Goal: Task Accomplishment & Management: Manage account settings

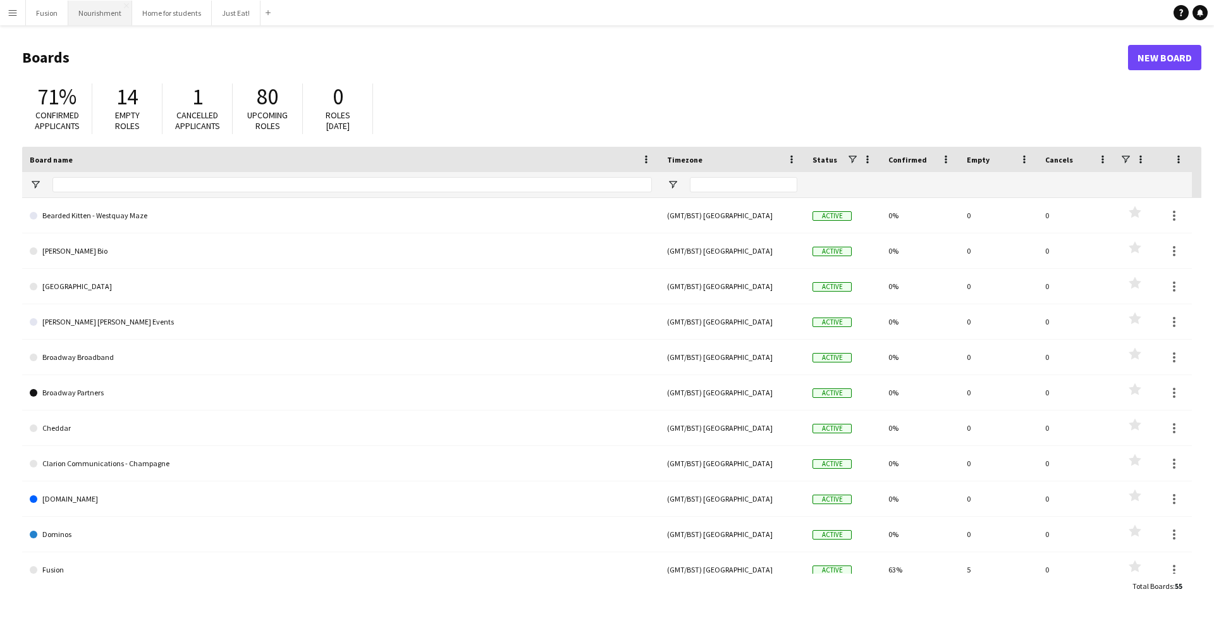
click at [90, 15] on button "Nourishment Close" at bounding box center [100, 13] width 64 height 25
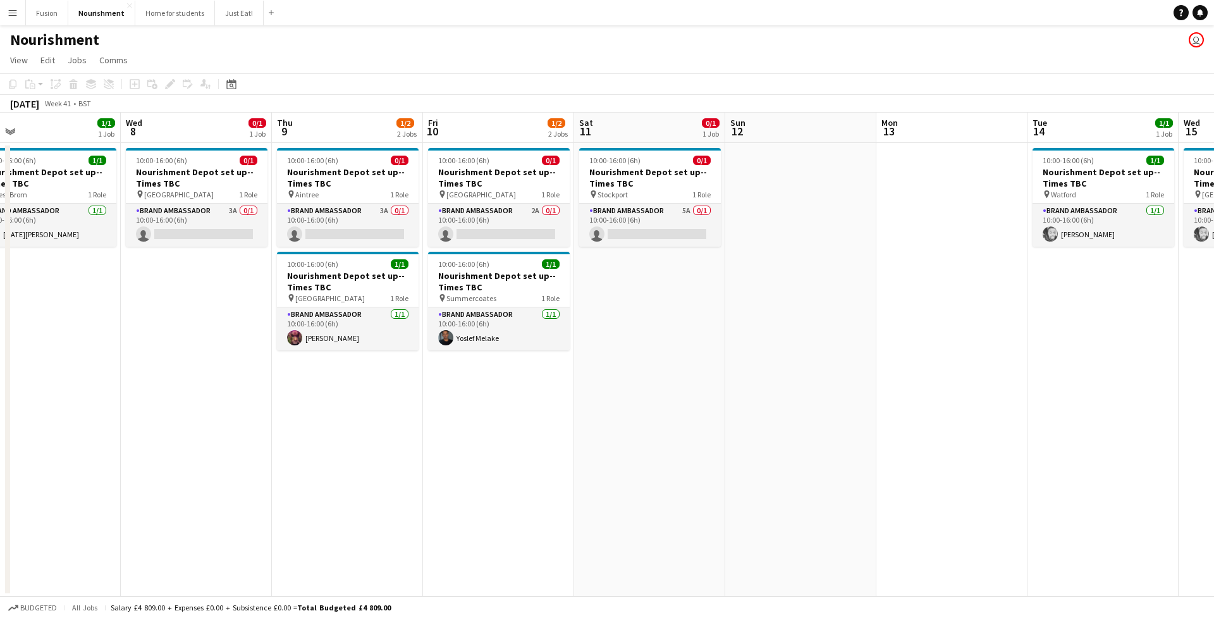
scroll to position [0, 331]
click at [484, 298] on span "Summercoates" at bounding box center [473, 297] width 50 height 9
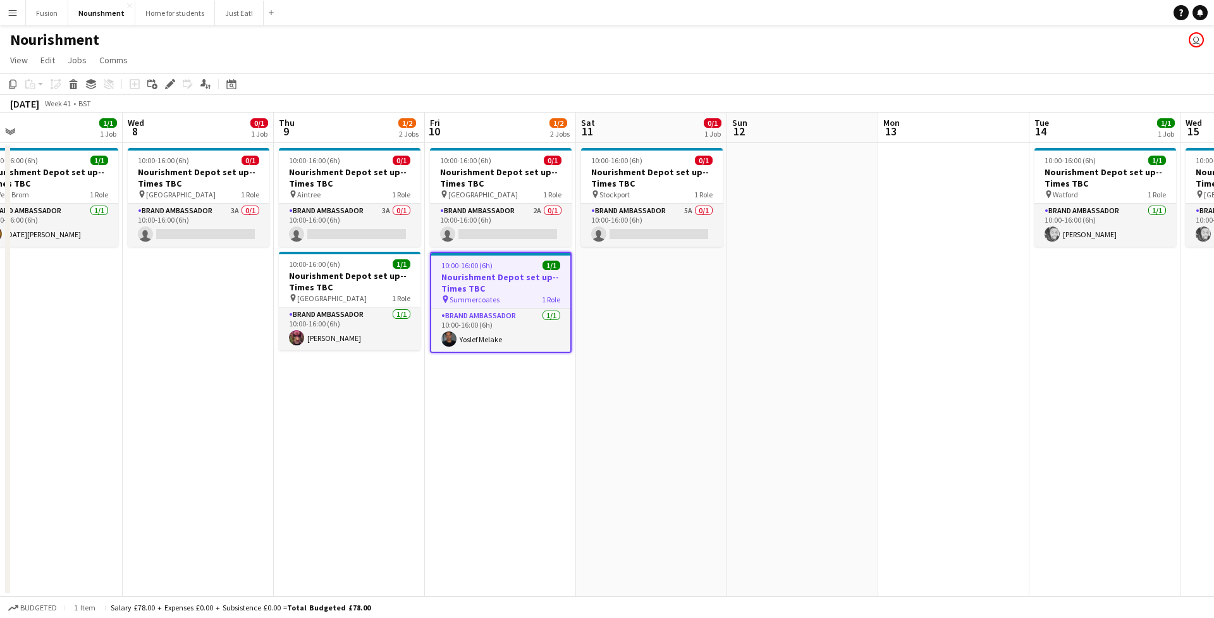
click at [496, 290] on h3 "Nourishment Depot set up--Times TBC" at bounding box center [500, 282] width 139 height 23
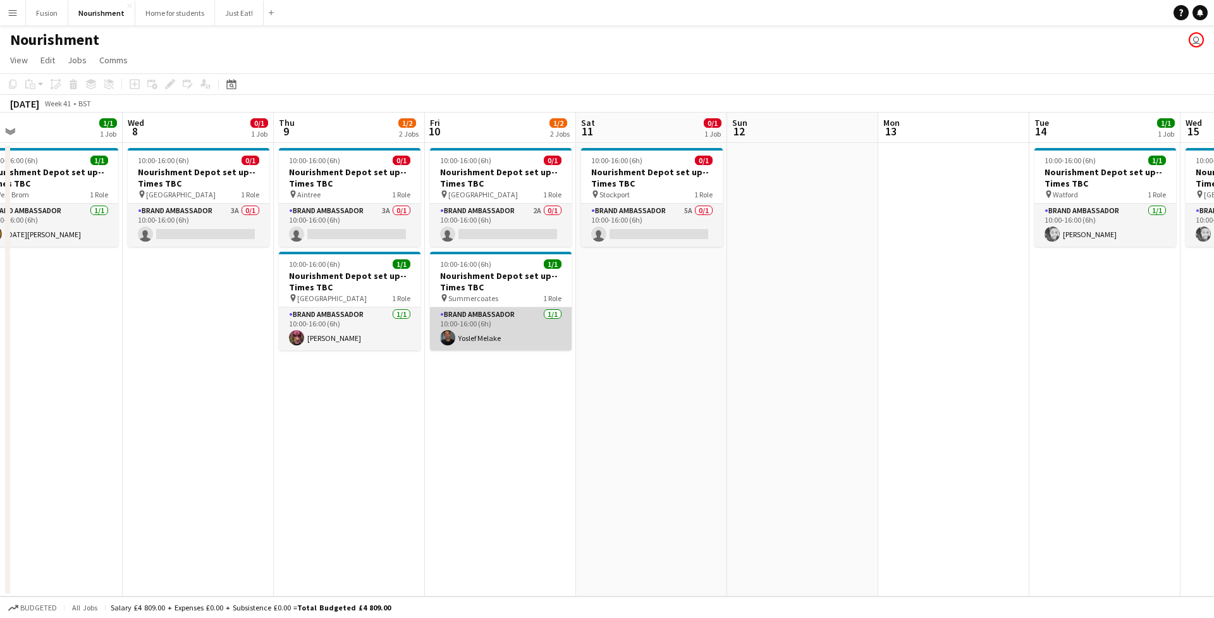
click at [477, 326] on app-card-role "Brand Ambassador [DATE] 10:00-16:00 (6h) [PERSON_NAME]" at bounding box center [501, 328] width 142 height 43
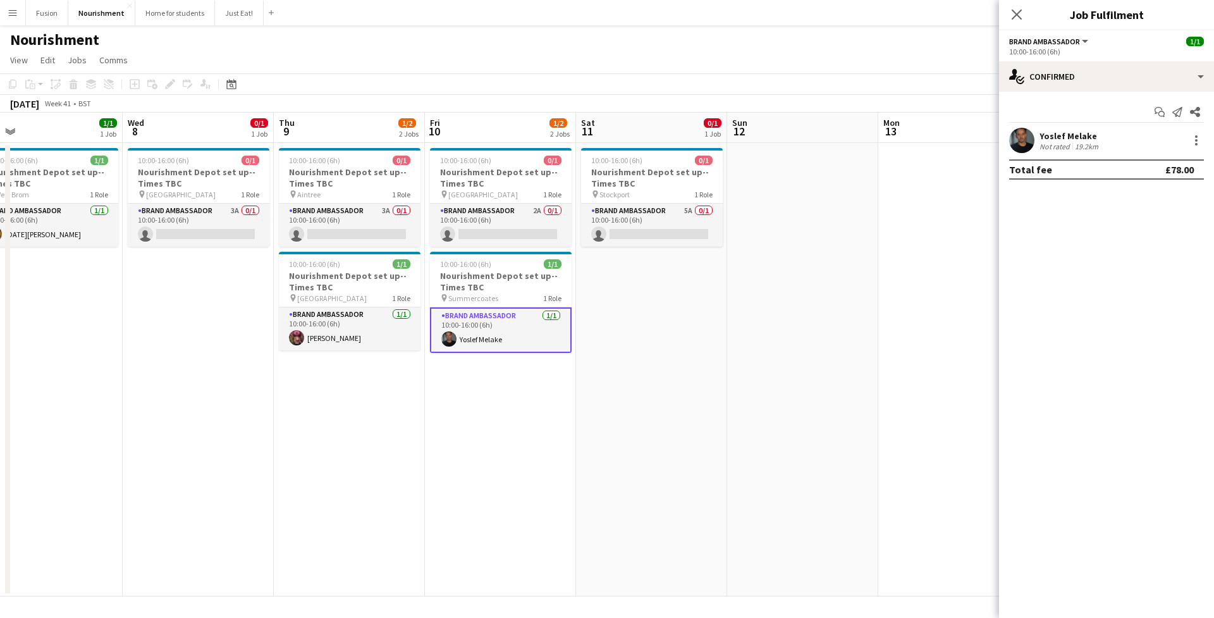
click at [1077, 39] on span "Brand Ambassador" at bounding box center [1044, 41] width 71 height 9
click at [1073, 267] on mat-expansion-panel "check Confirmed Start chat Send notification Share Yoslef Melake Not rated 19.2…" at bounding box center [1106, 355] width 215 height 526
click at [475, 293] on span "Summercoates" at bounding box center [473, 297] width 50 height 9
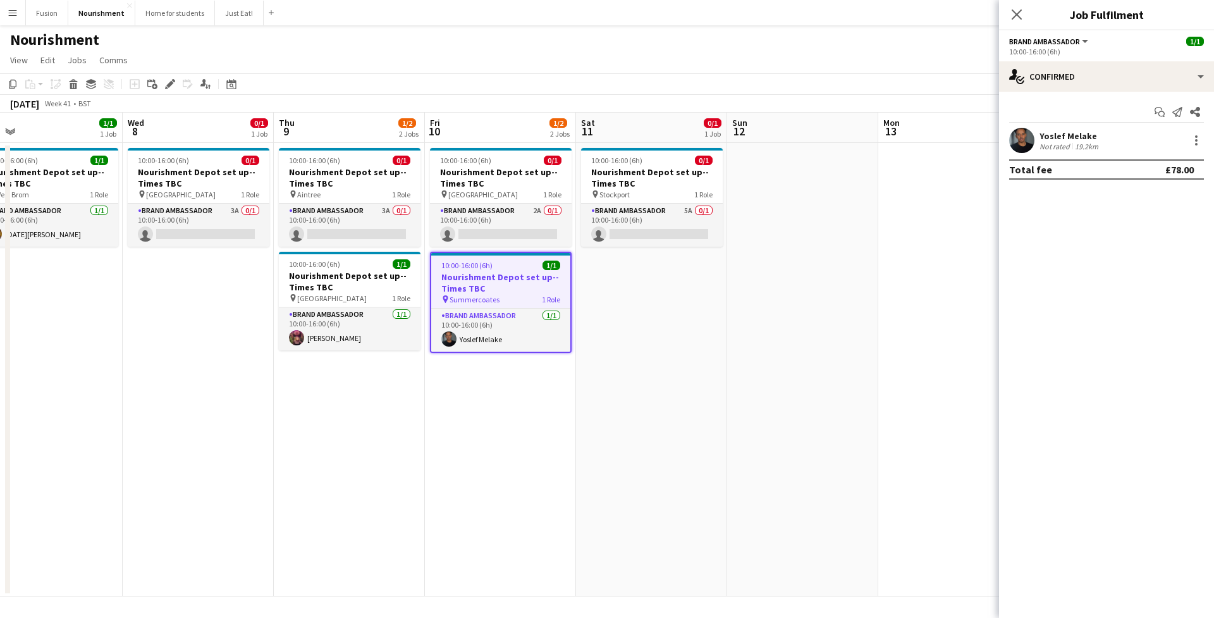
click at [474, 273] on h3 "Nourishment Depot set up--Times TBC" at bounding box center [500, 282] width 139 height 23
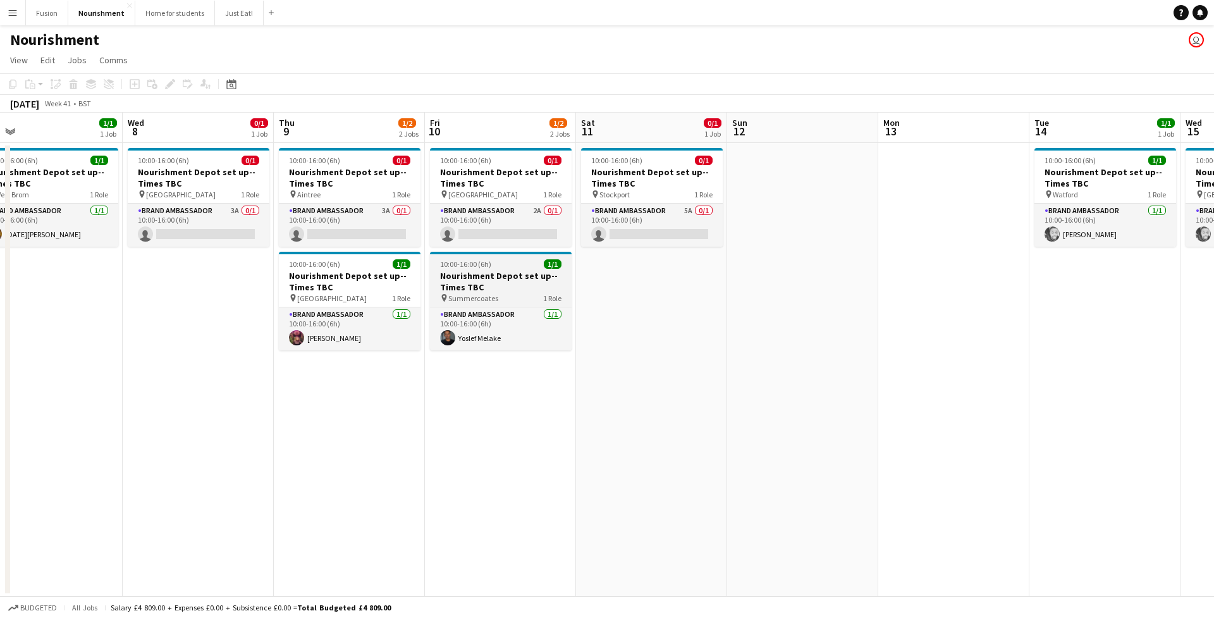
click at [465, 284] on h3 "Nourishment Depot set up--Times TBC" at bounding box center [501, 281] width 142 height 23
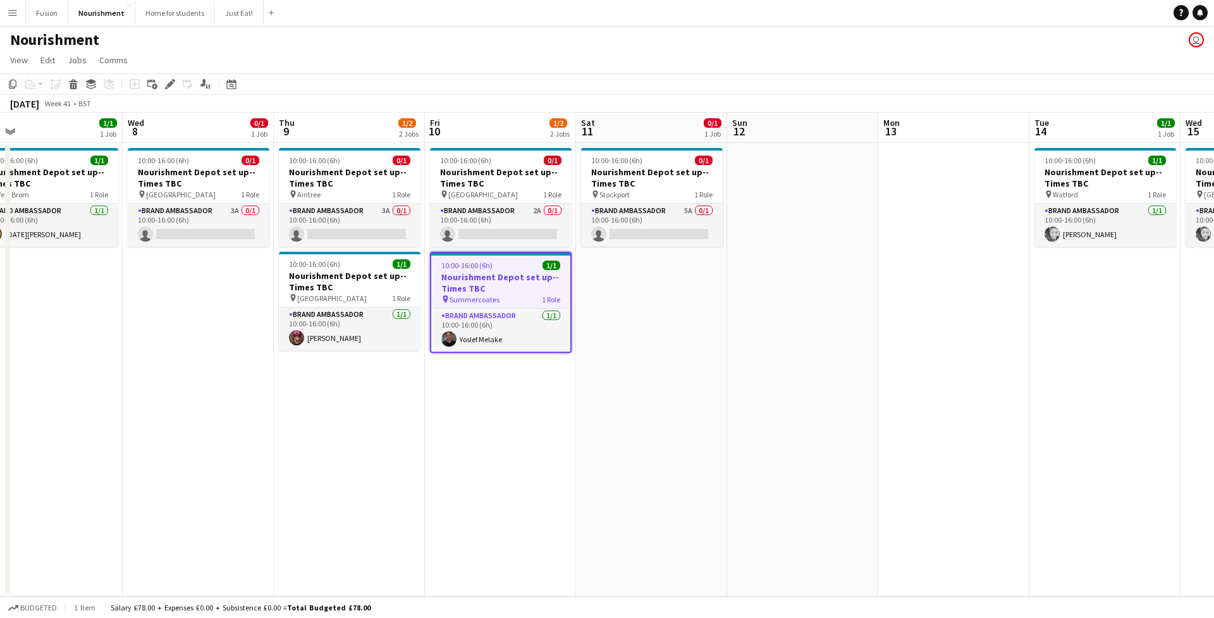
click at [503, 258] on app-job-card "10:00-16:00 (6h) 1/1 Nourishment Depot set up--Times TBC pin Summercoates 1 Rol…" at bounding box center [501, 302] width 142 height 101
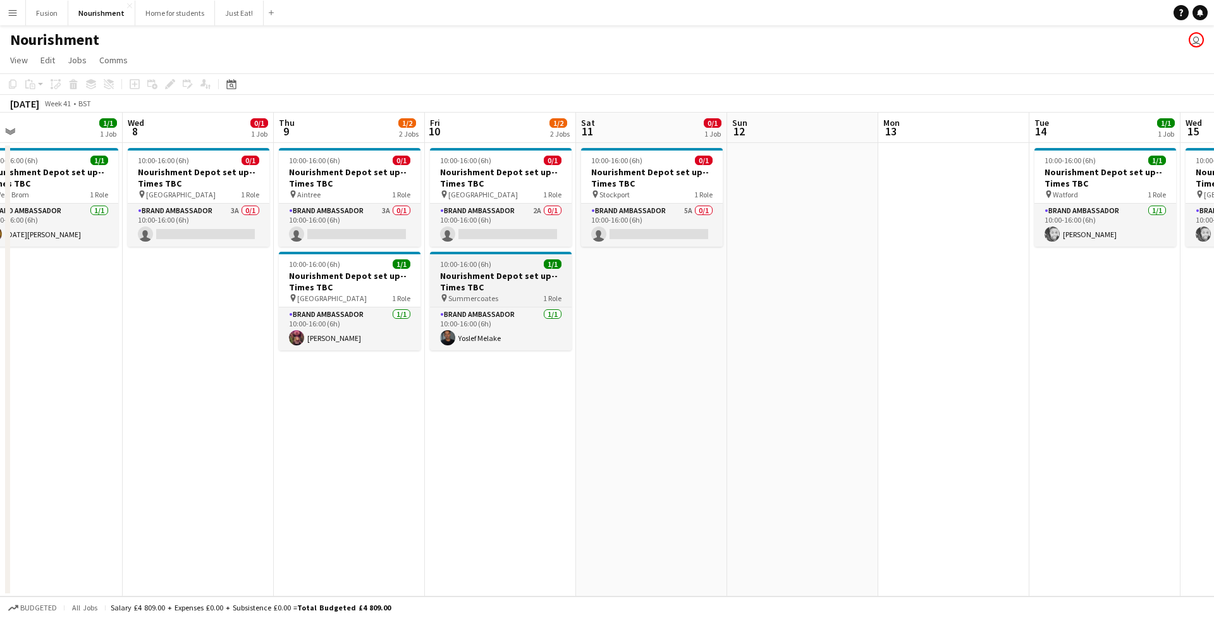
click at [501, 260] on div "10:00-16:00 (6h) 1/1" at bounding box center [501, 263] width 142 height 9
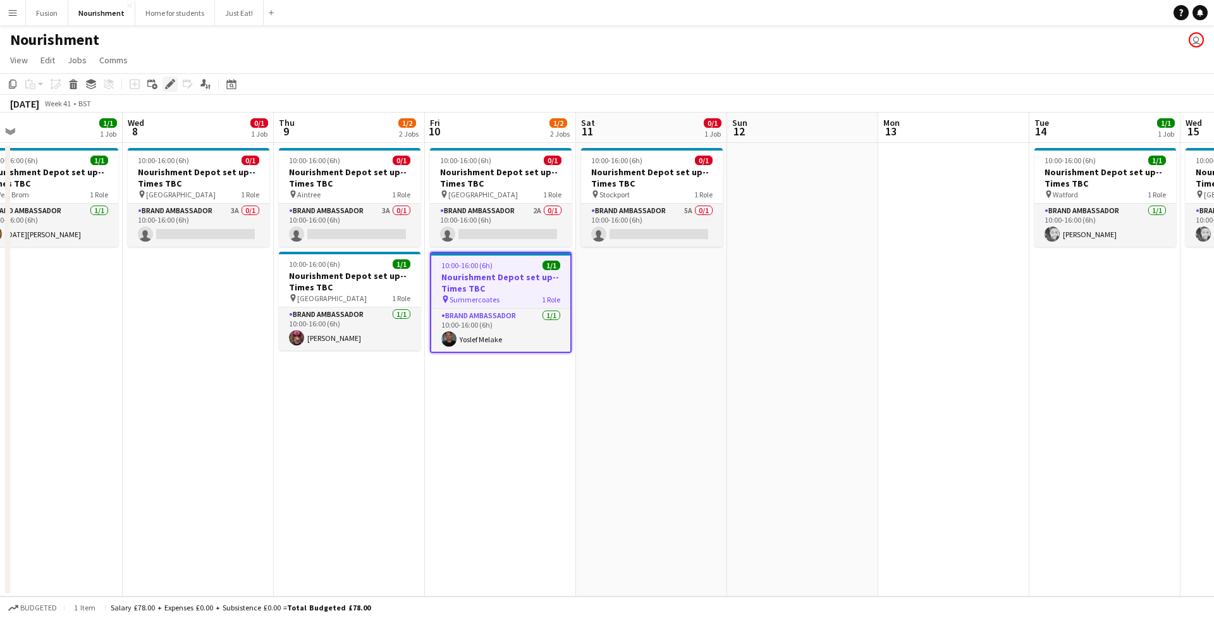
click at [169, 85] on icon at bounding box center [169, 84] width 7 height 7
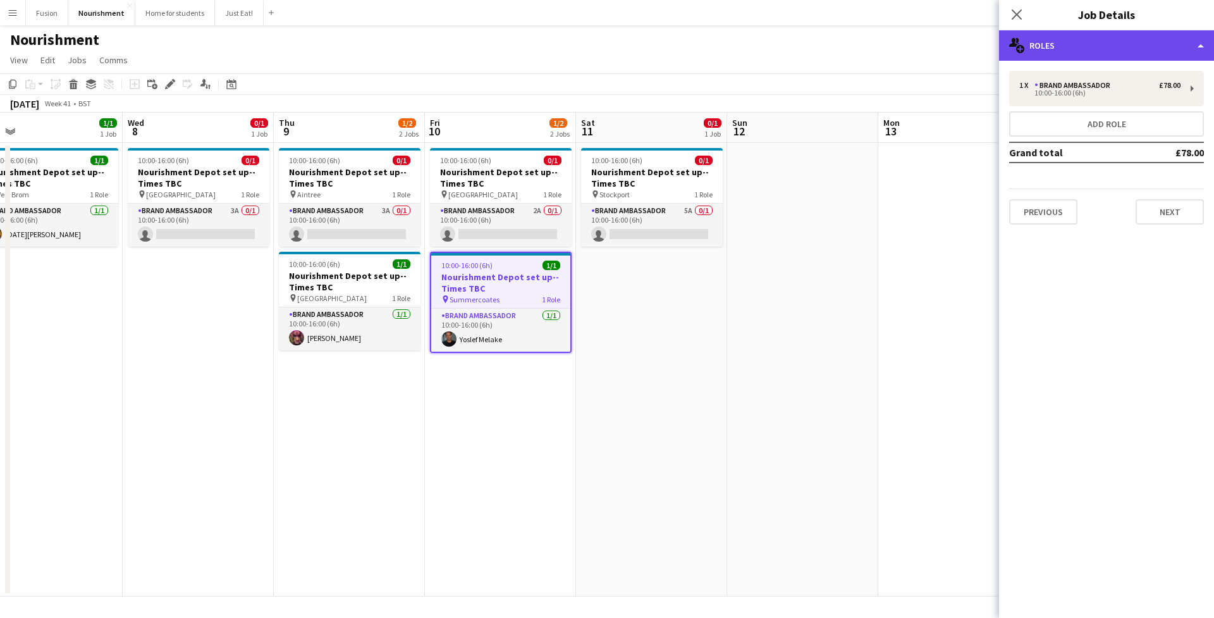
click at [1091, 47] on div "multiple-users-add Roles" at bounding box center [1106, 45] width 215 height 30
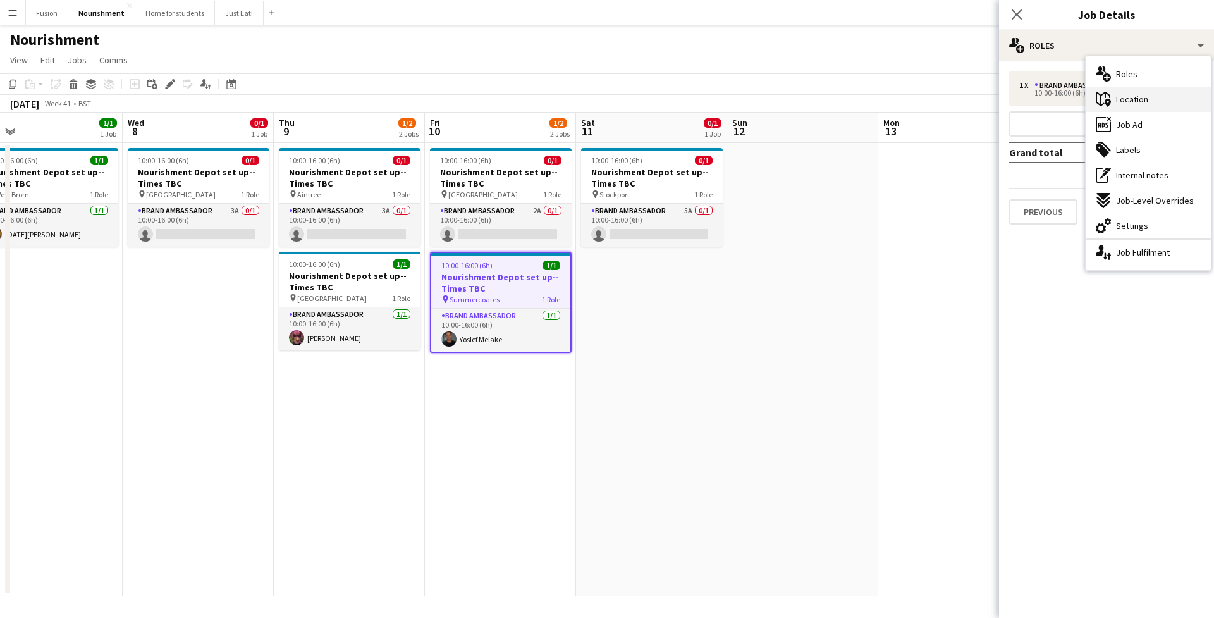
click at [1103, 92] on icon "maps-pin-1" at bounding box center [1103, 99] width 15 height 15
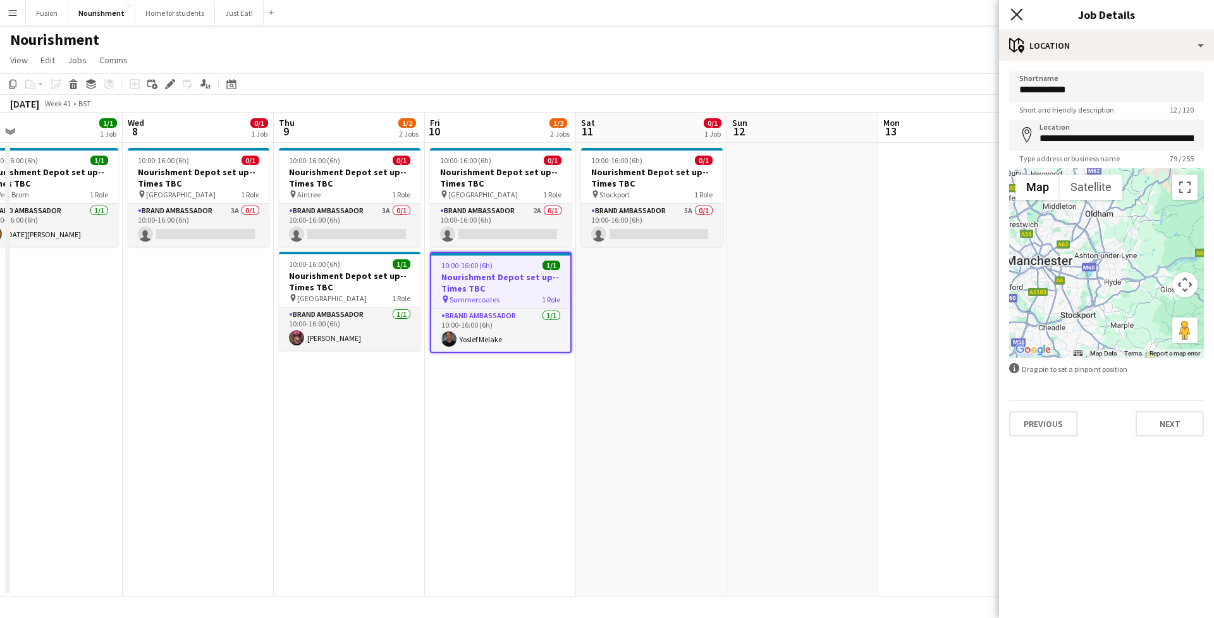
click at [1019, 11] on icon "Close pop-in" at bounding box center [1016, 14] width 12 height 12
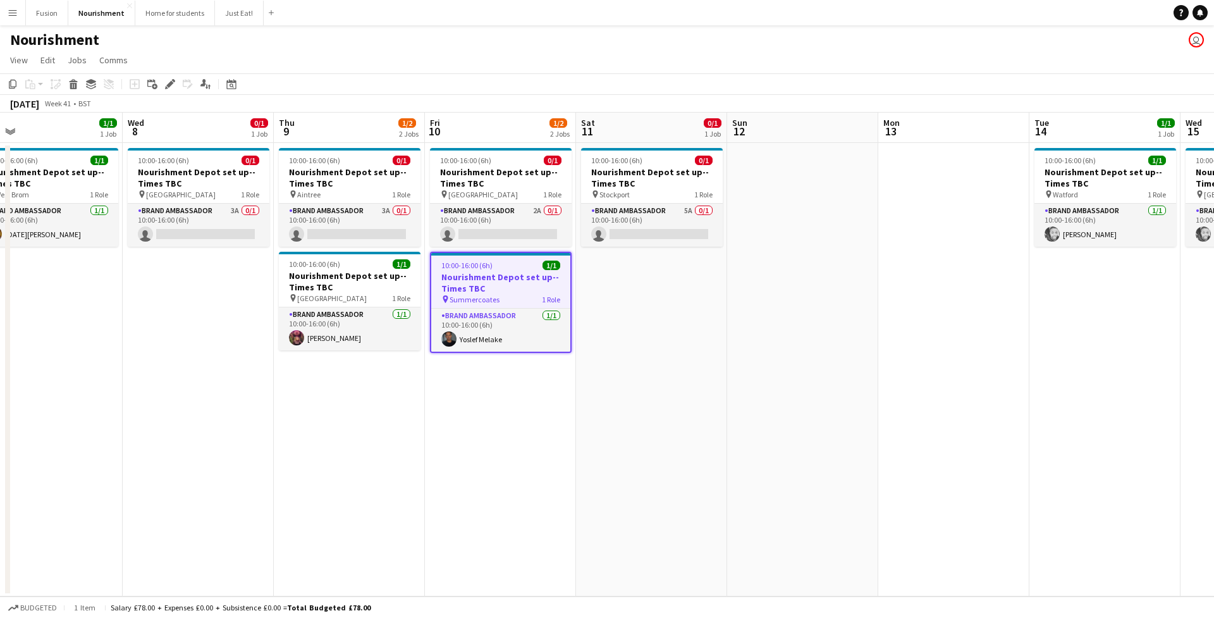
click at [683, 303] on app-date-cell "10:00-16:00 (6h) 0/1 Nourishment Depot set up--Times TBC pin Stockport 1 Role B…" at bounding box center [651, 369] width 151 height 453
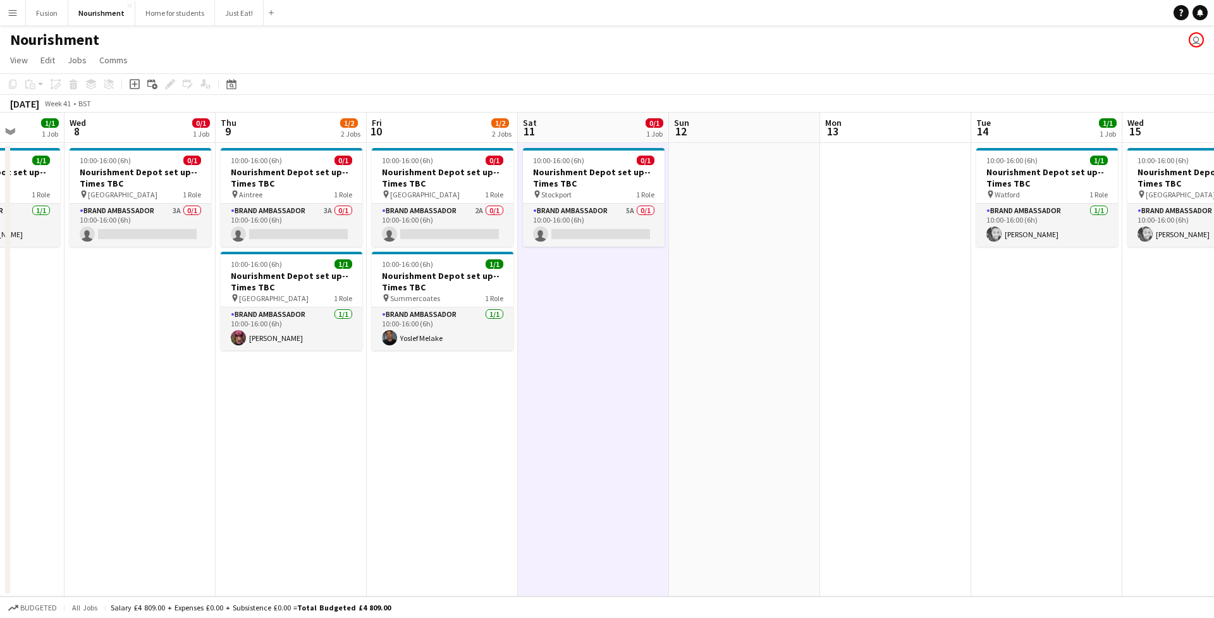
drag, startPoint x: 652, startPoint y: 184, endPoint x: 616, endPoint y: 300, distance: 121.8
click at [615, 300] on app-calendar-viewport "Sun 5 Mon 6 1/1 1 Job Tue 7 1/1 1 Job Wed 8 0/1 1 Job Thu 9 1/2 2 Jobs Fri 10 1…" at bounding box center [607, 355] width 1214 height 484
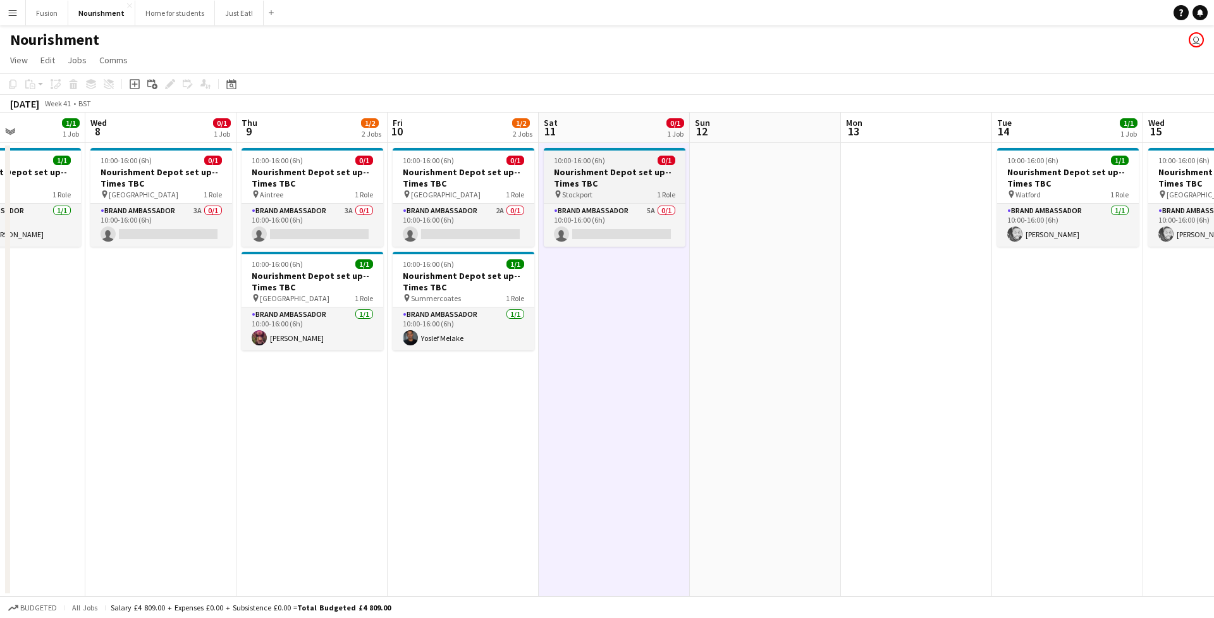
click at [604, 162] on div "10:00-16:00 (6h) 0/1" at bounding box center [615, 160] width 142 height 9
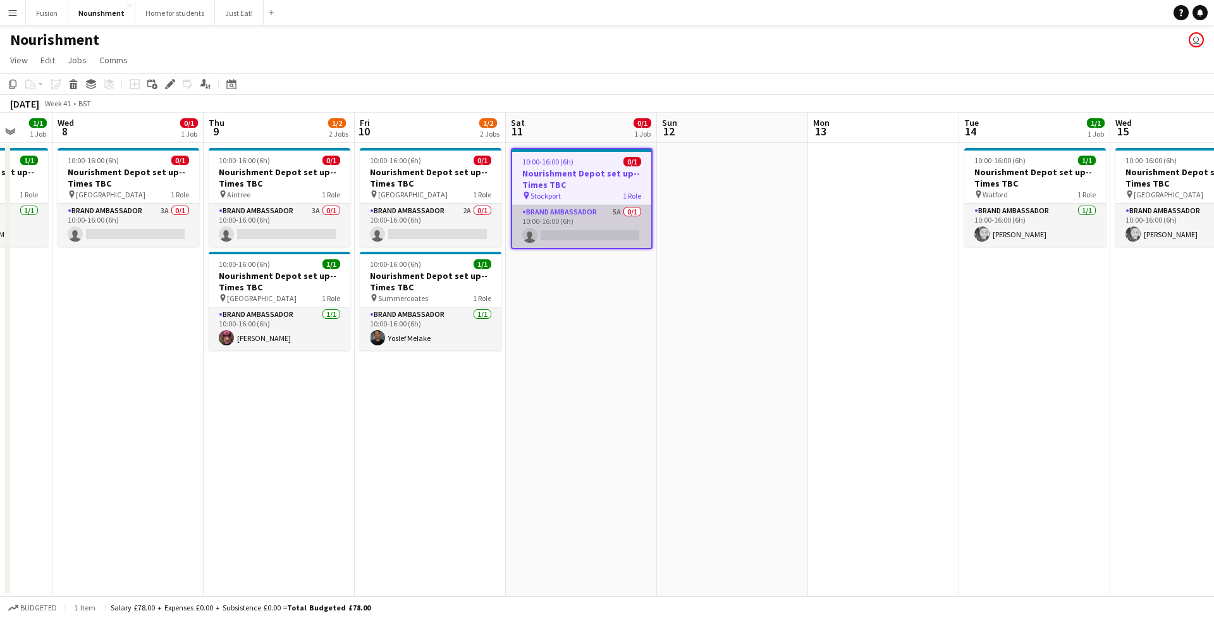
drag, startPoint x: 604, startPoint y: 162, endPoint x: 576, endPoint y: 239, distance: 81.6
click at [575, 240] on app-calendar-viewport "Sun 5 Mon 6 1/1 1 Job Tue 7 1/1 1 Job Wed 8 0/1 1 Job Thu 9 1/2 2 Jobs Fri 10 1…" at bounding box center [607, 355] width 1214 height 484
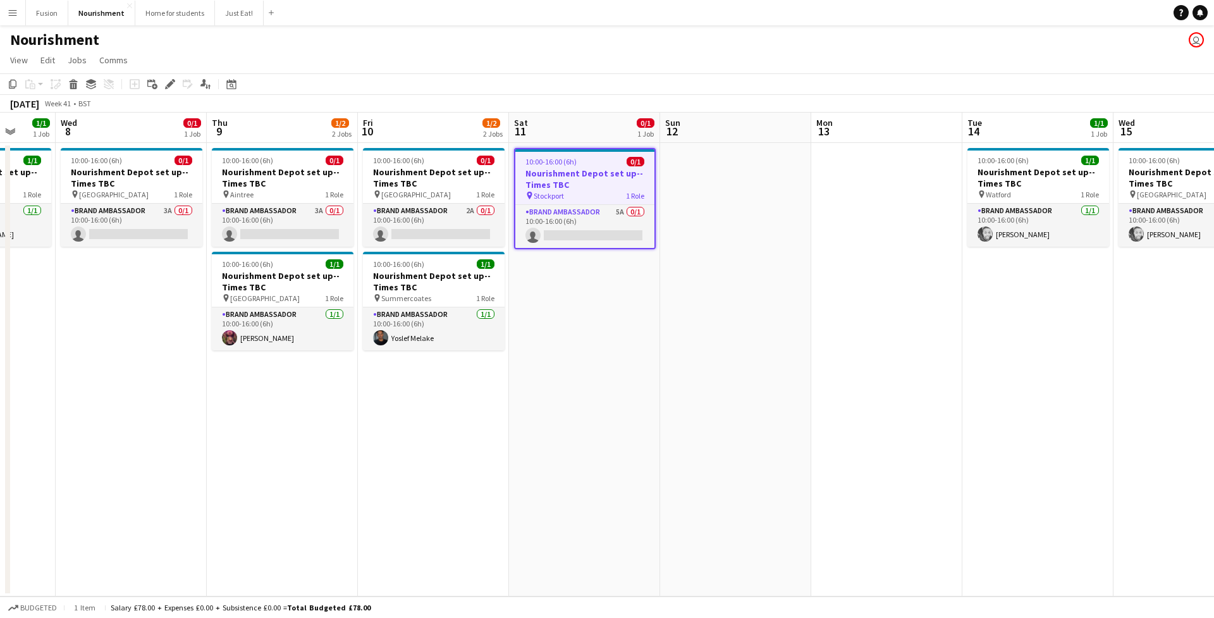
click at [575, 288] on app-date-cell "10:00-16:00 (6h) 0/1 Nourishment Depot set up--Times TBC pin Stockport 1 Role B…" at bounding box center [584, 369] width 151 height 453
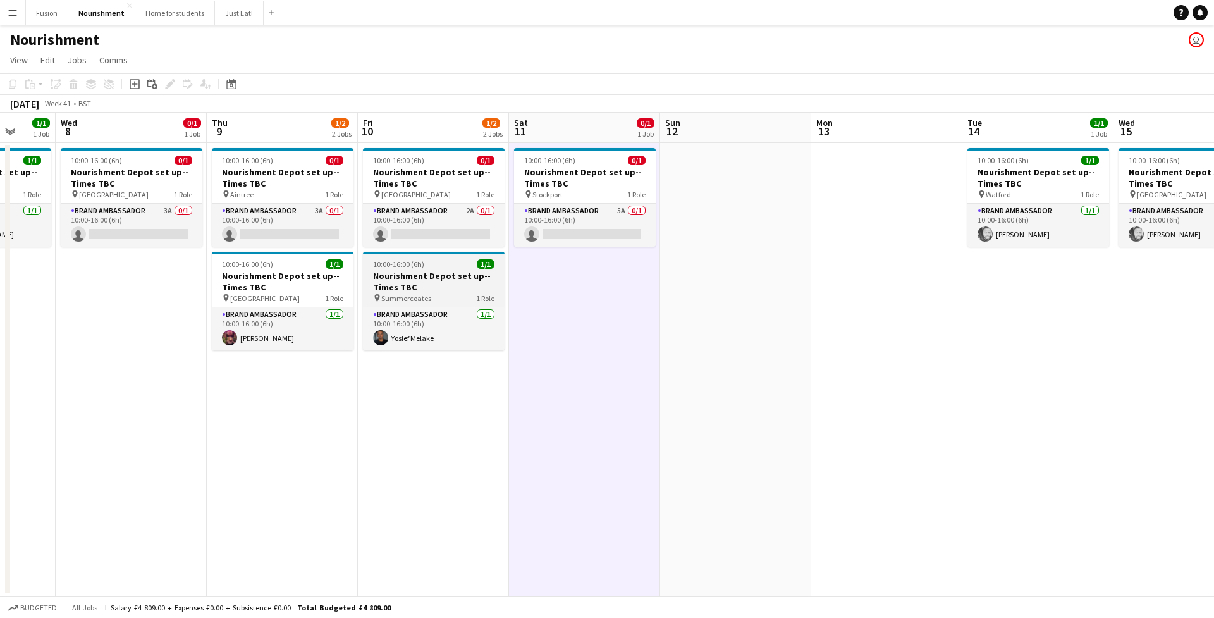
click at [407, 290] on h3 "Nourishment Depot set up--Times TBC" at bounding box center [434, 281] width 142 height 23
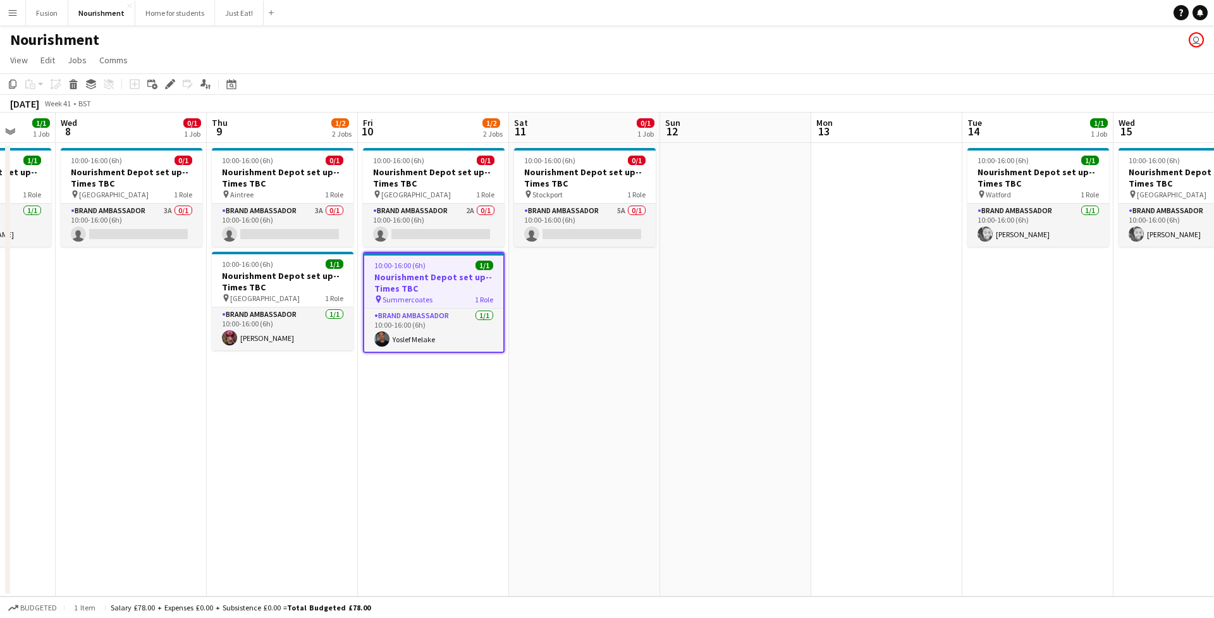
click at [637, 297] on app-date-cell "10:00-16:00 (6h) 0/1 Nourishment Depot set up--Times TBC pin Stockport 1 Role B…" at bounding box center [584, 369] width 151 height 453
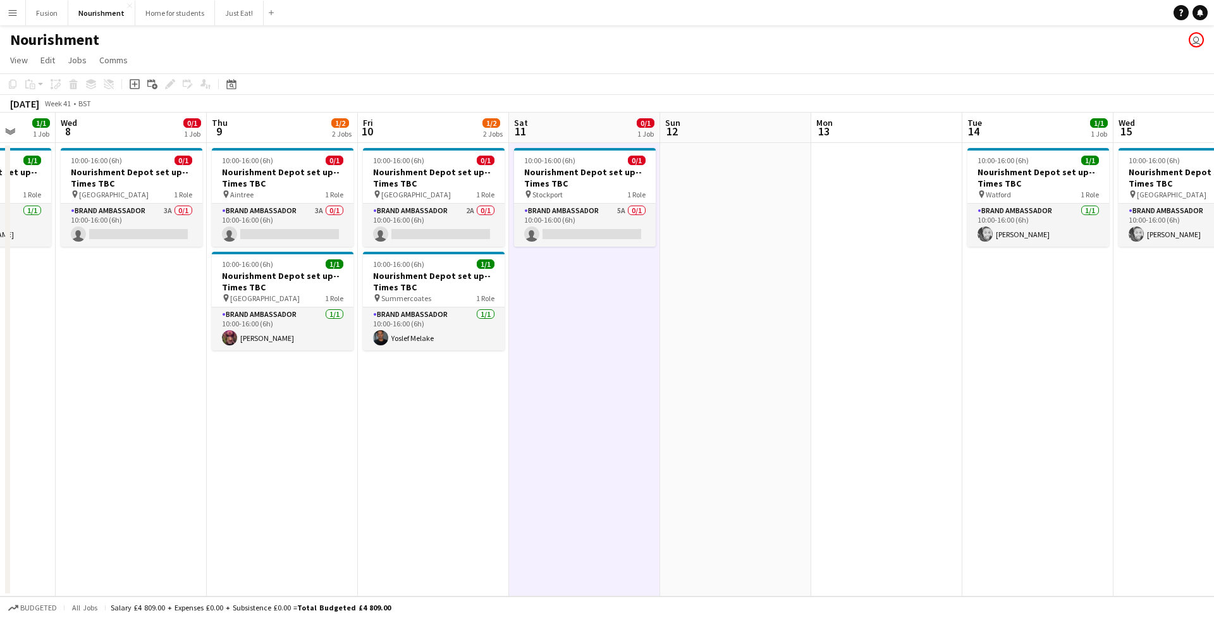
click at [688, 69] on app-page-menu "View Day view expanded Day view collapsed Month view Date picker Jump to [DATE]…" at bounding box center [607, 61] width 1214 height 24
